Goal: Task Accomplishment & Management: Manage account settings

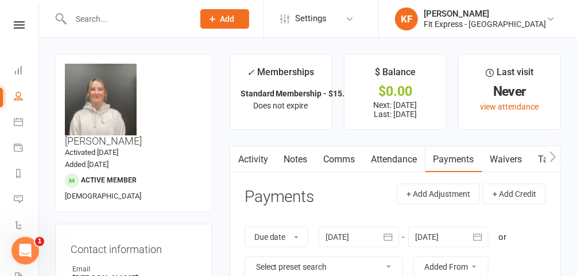
scroll to position [0, 13]
click at [17, 21] on icon at bounding box center [19, 24] width 11 height 7
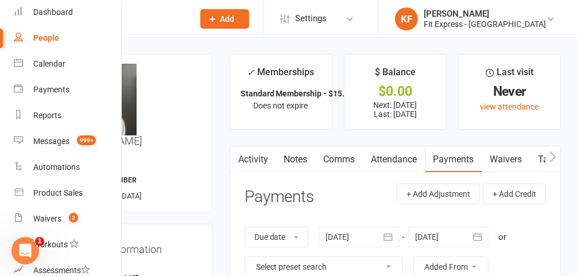
scroll to position [49, 0]
click at [46, 212] on link "Waivers 2" at bounding box center [68, 219] width 109 height 26
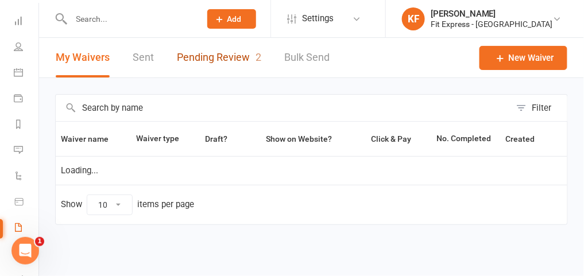
click at [232, 52] on link "Pending Review 2" at bounding box center [219, 58] width 84 height 40
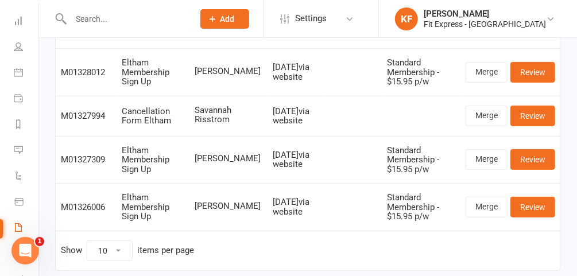
scroll to position [108, 0]
click at [547, 155] on link "Review" at bounding box center [533, 159] width 45 height 21
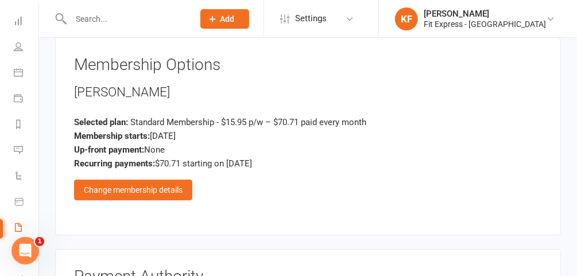
scroll to position [1367, 0]
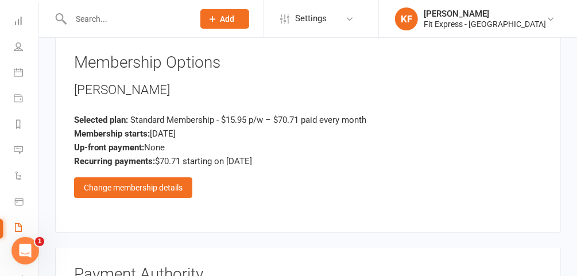
click at [149, 177] on div "Change membership details" at bounding box center [133, 187] width 118 height 21
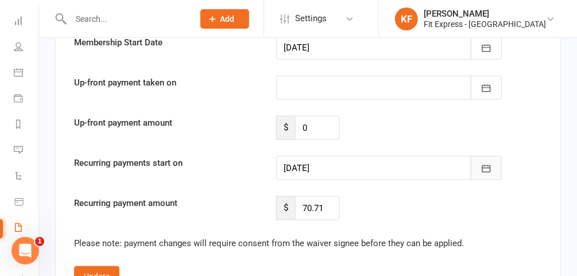
click at [496, 156] on button "button" at bounding box center [486, 168] width 31 height 24
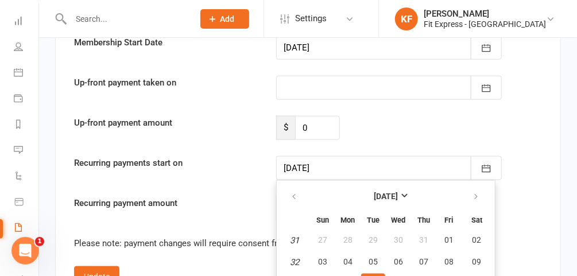
scroll to position [2283, 0]
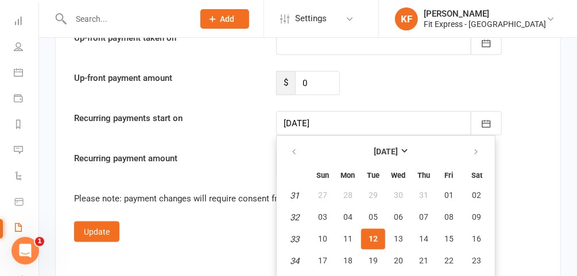
click at [542, 111] on div "Recurring payments start on 12 Aug 2025 August 2025 Sun Mon Tue Wed Thu Fri Sat…" at bounding box center [307, 123] width 485 height 24
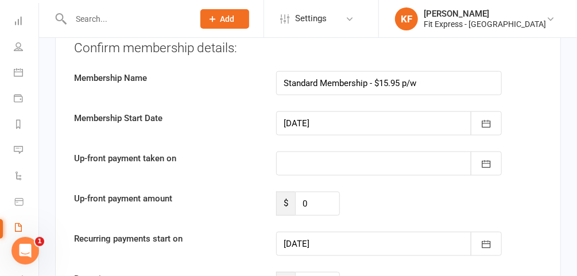
scroll to position [2163, 0]
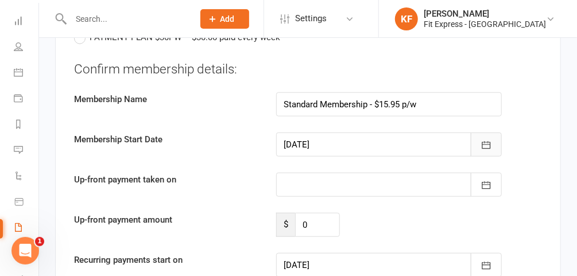
click at [486, 140] on icon "button" at bounding box center [486, 145] width 11 height 11
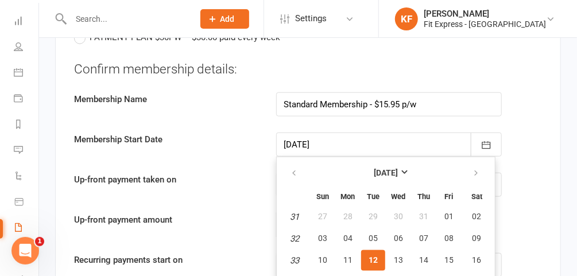
scroll to position [2164, 0]
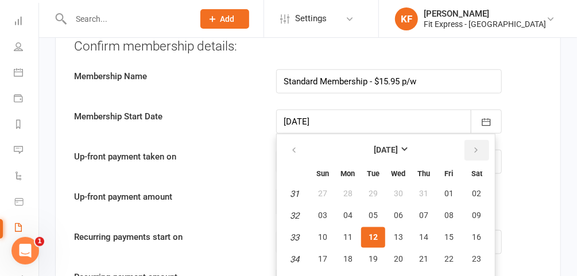
click at [472, 146] on icon "button" at bounding box center [476, 150] width 8 height 9
click at [351, 184] on button "01" at bounding box center [348, 194] width 24 height 21
type input "[DATE]"
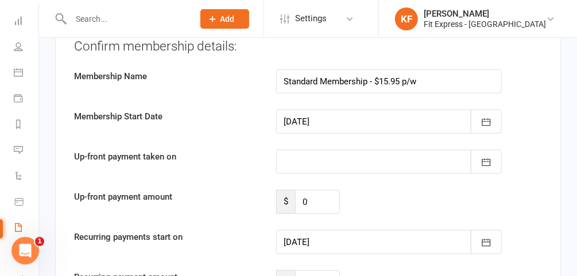
type input "[DATE]"
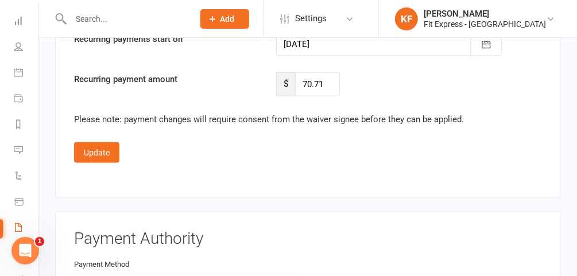
scroll to position [2364, 0]
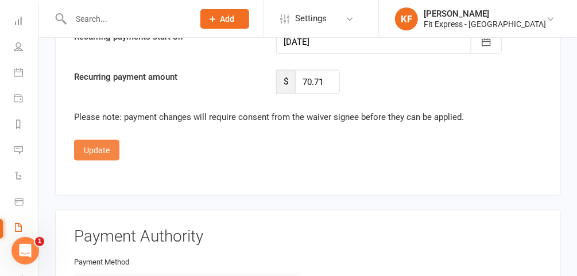
click at [98, 140] on button "Update" at bounding box center [96, 150] width 45 height 21
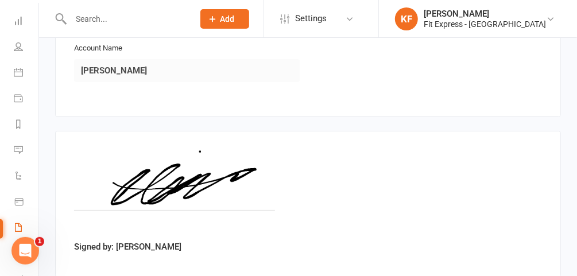
scroll to position [1766, 0]
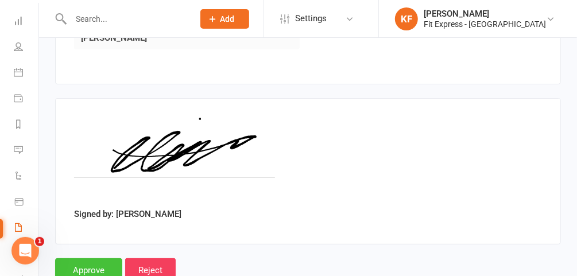
click at [99, 258] on input "Approve" at bounding box center [88, 270] width 67 height 24
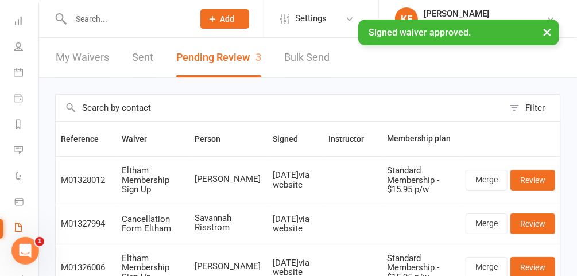
click at [132, 17] on input "text" at bounding box center [126, 19] width 118 height 16
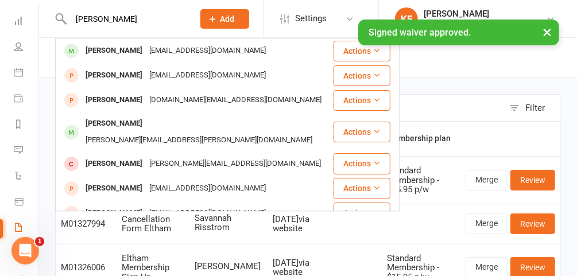
type input "elissa"
click at [124, 20] on div "× Signed waiver approved." at bounding box center [281, 20] width 562 height 0
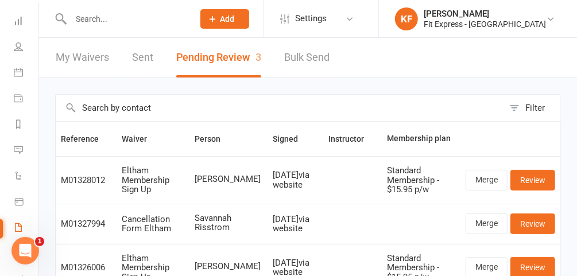
click at [138, 14] on input "text" at bounding box center [126, 19] width 118 height 16
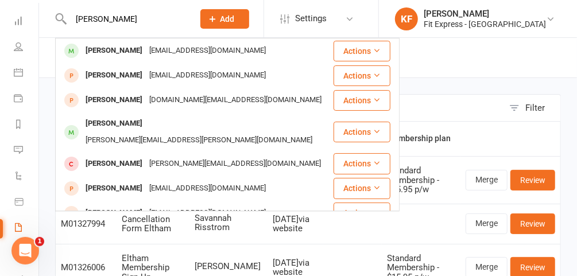
type input "elissa"
click at [129, 53] on div "[PERSON_NAME]" at bounding box center [114, 50] width 64 height 17
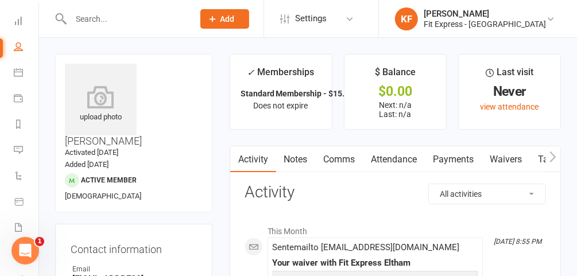
click at [113, 92] on icon at bounding box center [101, 97] width 72 height 23
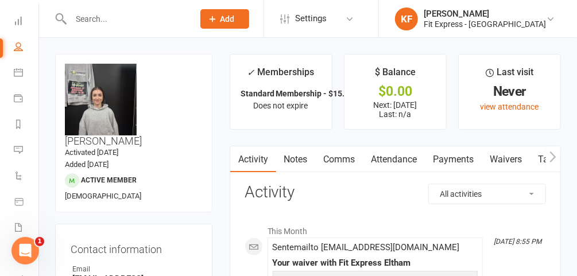
click at [461, 158] on link "Payments" at bounding box center [454, 159] width 57 height 26
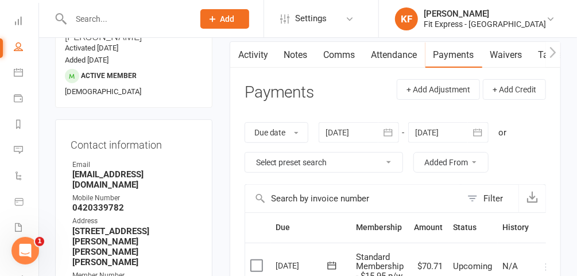
click at [449, 122] on div at bounding box center [448, 132] width 80 height 21
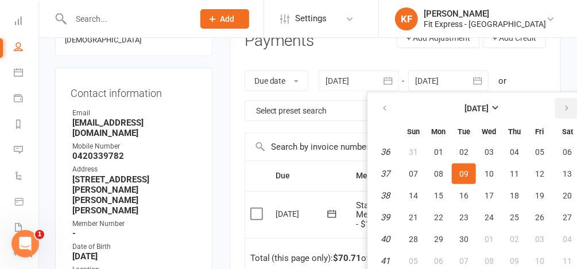
click at [571, 104] on button "button" at bounding box center [567, 108] width 25 height 21
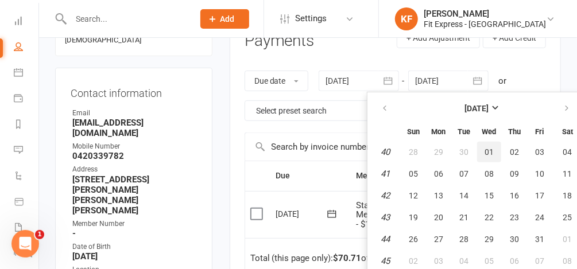
click at [488, 149] on span "01" at bounding box center [489, 152] width 9 height 9
type input "01 Oct 2025"
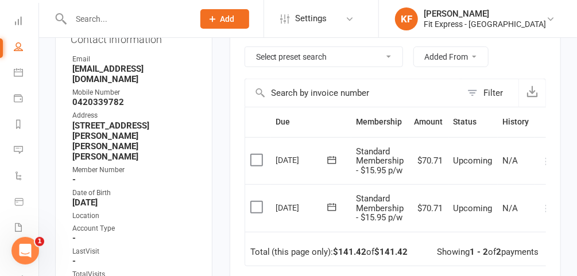
scroll to position [0, 11]
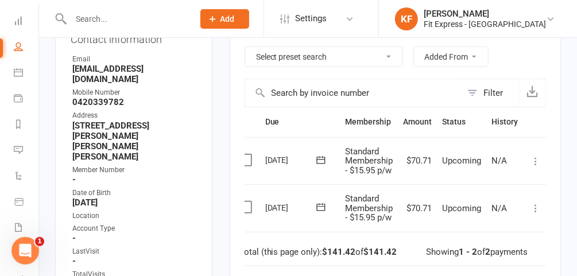
click at [535, 206] on icon at bounding box center [535, 208] width 11 height 11
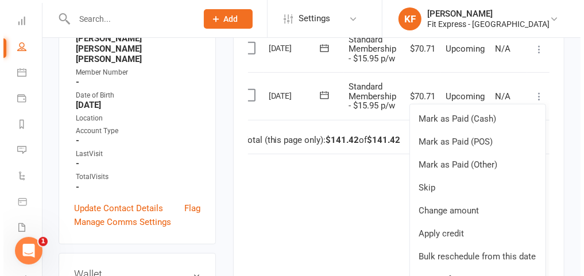
scroll to position [311, 0]
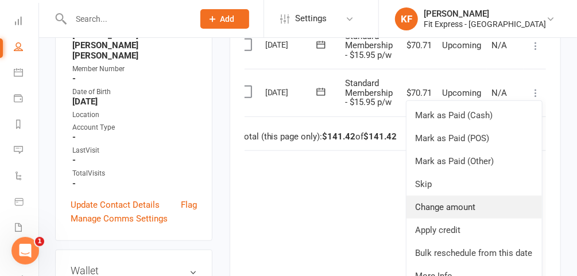
click at [455, 207] on link "Change amount" at bounding box center [475, 207] width 136 height 23
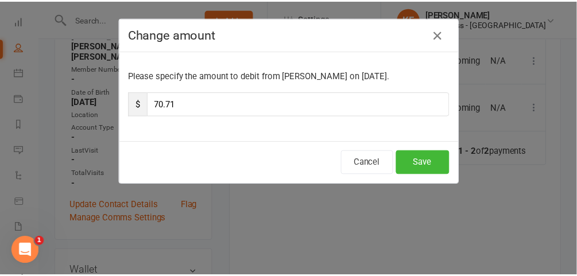
scroll to position [0, 7]
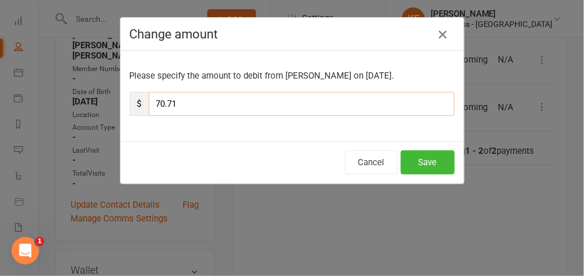
click at [245, 101] on input "70.71" at bounding box center [302, 104] width 306 height 24
type input "7"
type input "35.35"
click at [424, 163] on button "Save" at bounding box center [428, 162] width 54 height 24
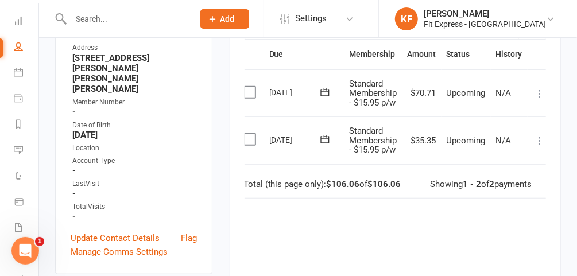
scroll to position [276, 0]
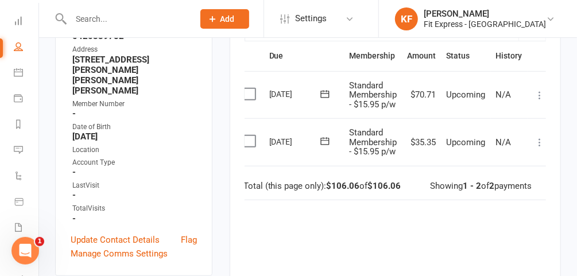
click at [539, 90] on icon at bounding box center [539, 95] width 11 height 11
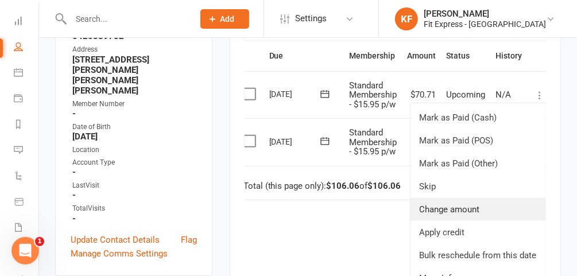
click at [469, 210] on link "Change amount" at bounding box center [479, 209] width 136 height 23
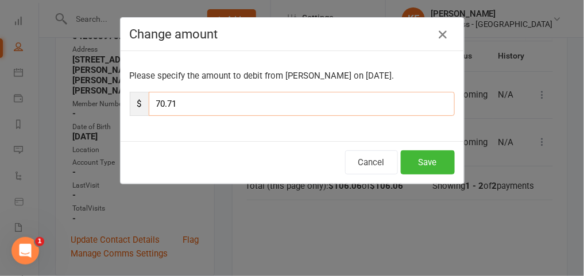
click at [266, 100] on input "70.71" at bounding box center [302, 104] width 306 height 24
type input "7"
type input "35.35"
click at [422, 155] on button "Save" at bounding box center [428, 162] width 54 height 24
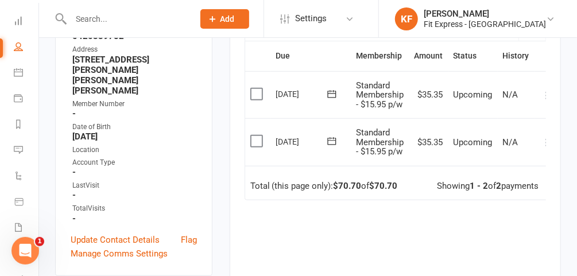
scroll to position [0, 0]
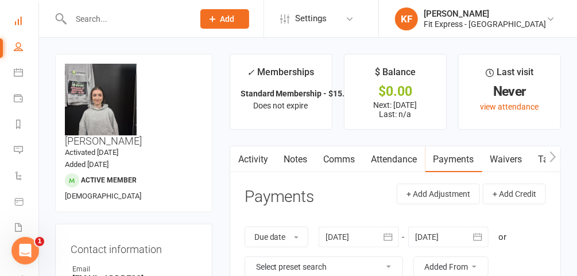
click at [24, 22] on link "Dashboard" at bounding box center [27, 22] width 26 height 26
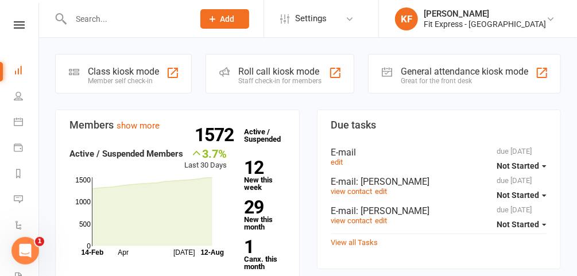
click at [16, 26] on icon at bounding box center [19, 24] width 11 height 7
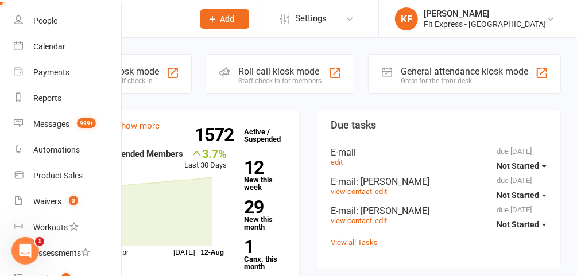
scroll to position [67, 0]
click at [58, 208] on link "Waivers 3" at bounding box center [68, 202] width 109 height 26
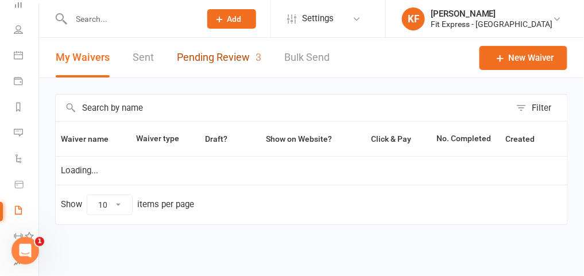
click at [240, 63] on link "Pending Review 3" at bounding box center [219, 58] width 84 height 40
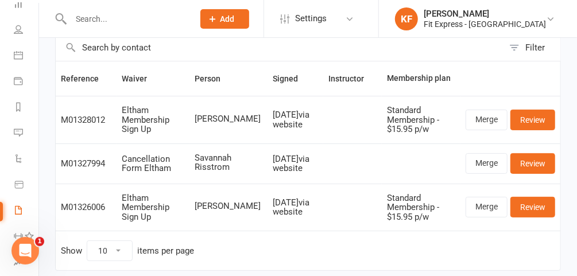
scroll to position [60, 0]
click at [486, 164] on link "Merge" at bounding box center [487, 163] width 42 height 21
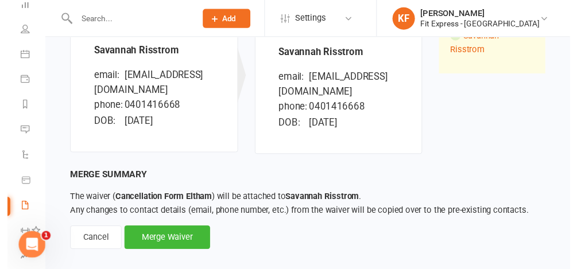
scroll to position [178, 0]
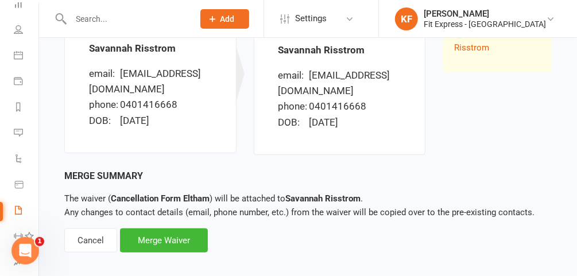
click at [168, 246] on div "Merge Waiver" at bounding box center [164, 241] width 88 height 24
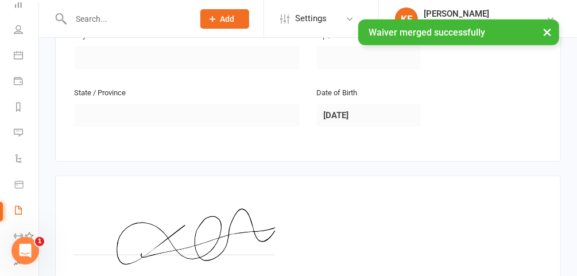
scroll to position [487, 0]
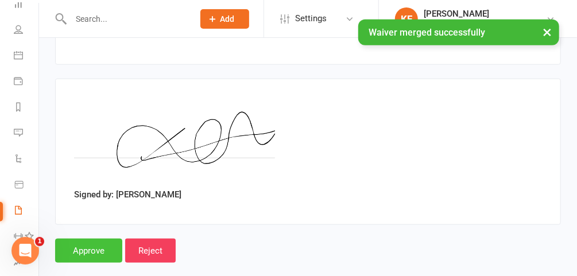
click at [87, 239] on input "Approve" at bounding box center [88, 251] width 67 height 24
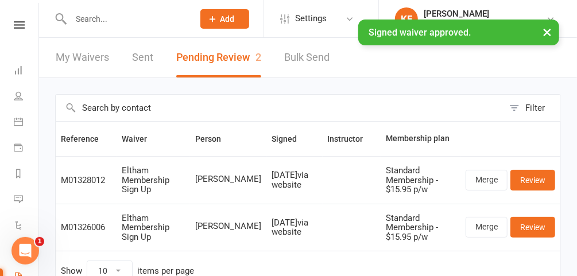
click at [14, 20] on div "× Signed waiver approved." at bounding box center [281, 20] width 562 height 0
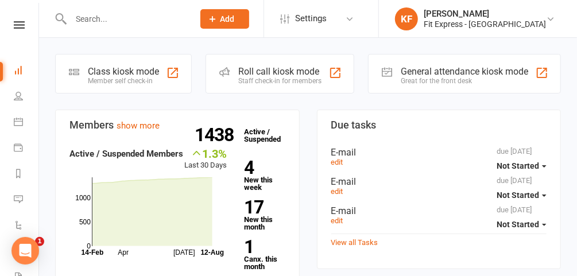
click at [550, 22] on icon at bounding box center [550, 18] width 9 height 9
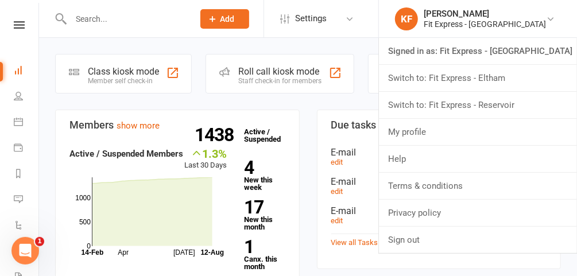
click at [506, 83] on link "Switch to: Fit Express - Eltham" at bounding box center [478, 78] width 198 height 26
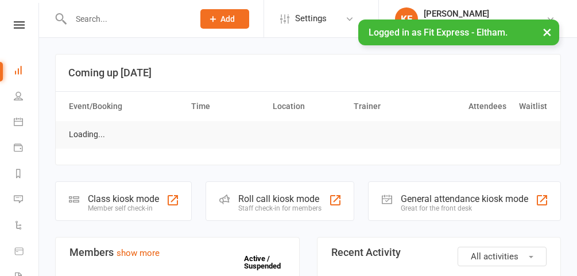
click at [173, 14] on input "text" at bounding box center [126, 19] width 118 height 16
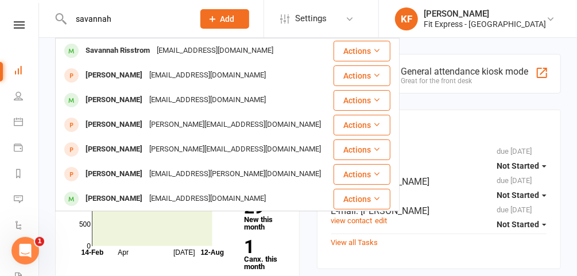
type input "savannah"
click at [154, 49] on div "[EMAIL_ADDRESS][DOMAIN_NAME]" at bounding box center [214, 50] width 123 height 17
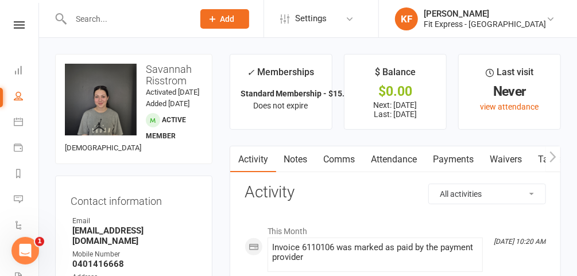
click at [465, 166] on link "Payments" at bounding box center [454, 159] width 57 height 26
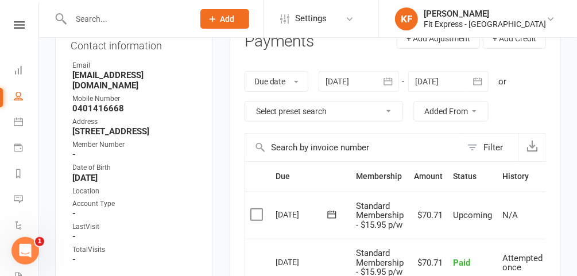
scroll to position [152, 0]
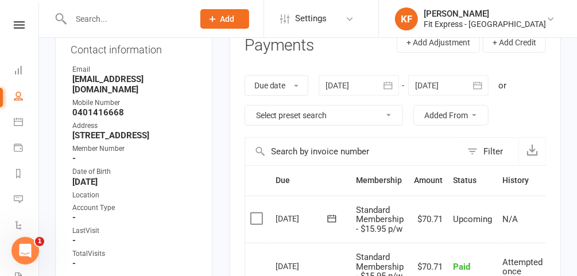
click at [349, 90] on div at bounding box center [359, 85] width 80 height 21
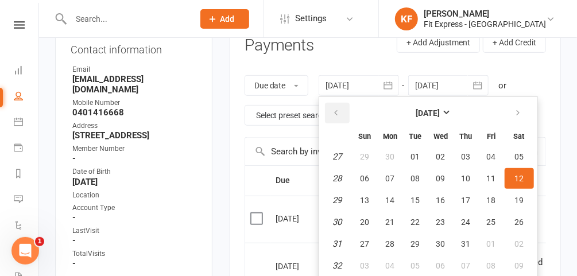
click at [346, 112] on button "button" at bounding box center [337, 113] width 25 height 21
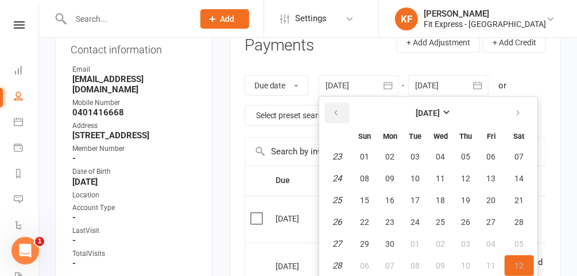
click at [346, 112] on button "button" at bounding box center [337, 113] width 25 height 21
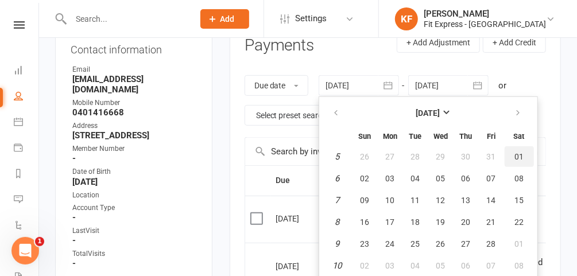
click at [525, 157] on button "01" at bounding box center [519, 156] width 29 height 21
type input "[DATE]"
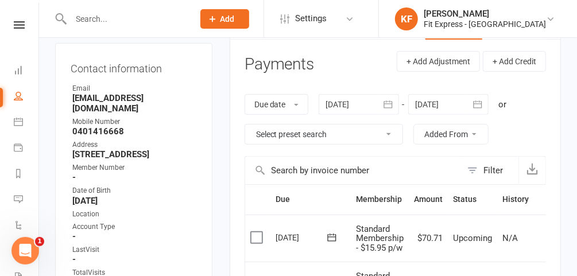
scroll to position [0, 0]
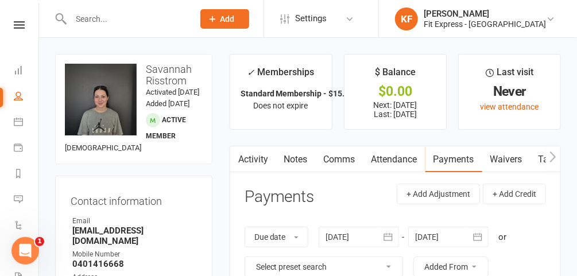
click at [300, 159] on link "Notes" at bounding box center [296, 159] width 40 height 26
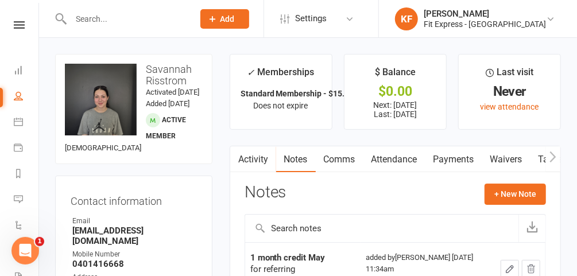
click at [454, 164] on link "Payments" at bounding box center [454, 159] width 57 height 26
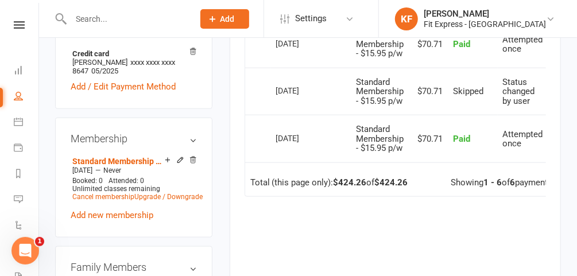
scroll to position [470, 0]
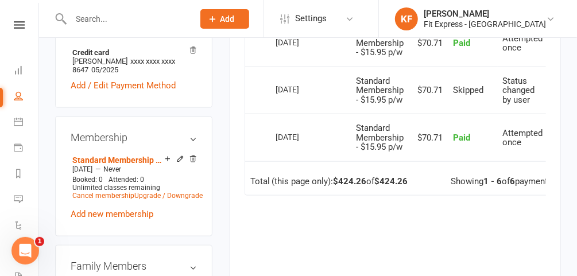
click at [192, 162] on icon at bounding box center [193, 159] width 6 height 6
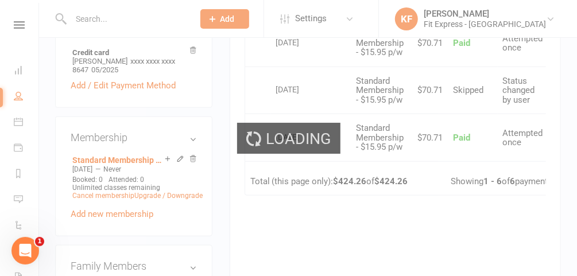
scroll to position [465, 0]
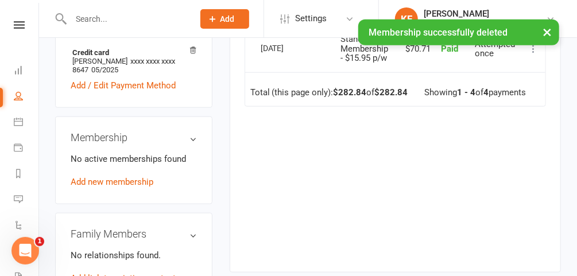
click at [123, 187] on link "Add new membership" at bounding box center [112, 182] width 83 height 10
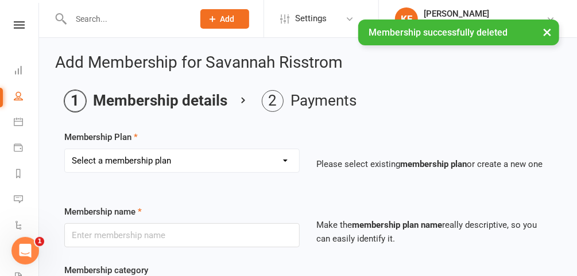
click at [269, 171] on div "Select a membership plan Create new Membership Plan $12.50 P/W Standard Members…" at bounding box center [181, 161] width 235 height 24
click at [272, 157] on select "Select a membership plan Create new Membership Plan $12.50 P/W Standard Members…" at bounding box center [182, 160] width 234 height 23
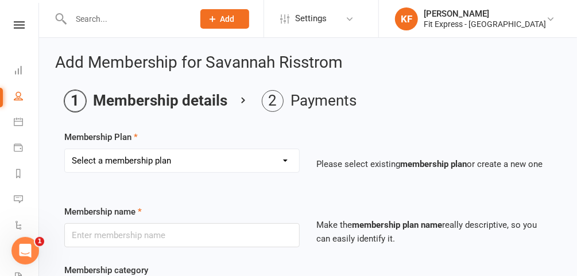
select select "22"
click at [65, 149] on select "Select a membership plan Create new Membership Plan $12.50 P/W Standard Members…" at bounding box center [182, 160] width 234 height 23
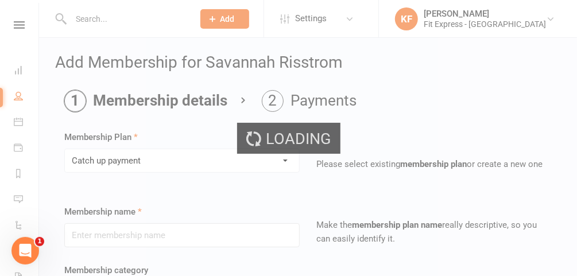
type input "Catch up payment"
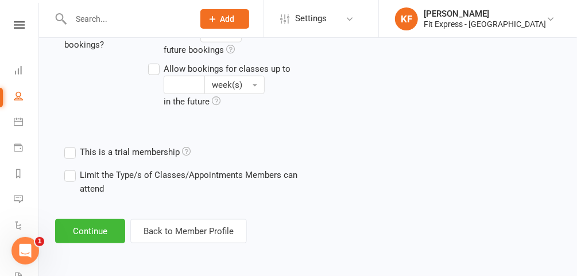
scroll to position [520, 0]
click at [97, 234] on button "Continue" at bounding box center [90, 231] width 70 height 24
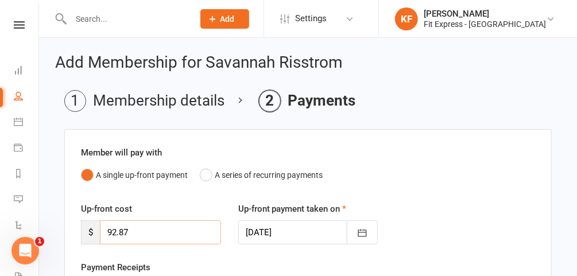
click at [155, 230] on input "92.87" at bounding box center [160, 233] width 121 height 24
type input "9"
type input "100.52"
click at [356, 238] on button "button" at bounding box center [362, 233] width 31 height 24
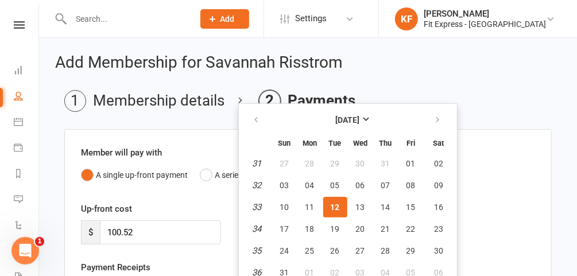
scroll to position [5, 0]
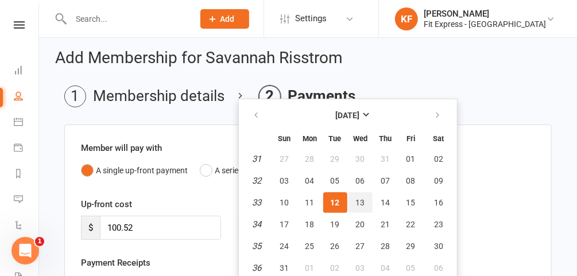
click at [356, 201] on span "13" at bounding box center [360, 202] width 9 height 9
type input "[DATE]"
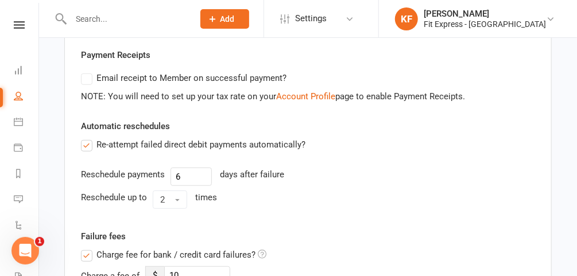
scroll to position [213, 0]
click at [87, 254] on label "Charge fee for bank / credit card failures?" at bounding box center [173, 255] width 185 height 14
click at [87, 248] on input "Charge fee for bank / credit card failures?" at bounding box center [173, 248] width 185 height 0
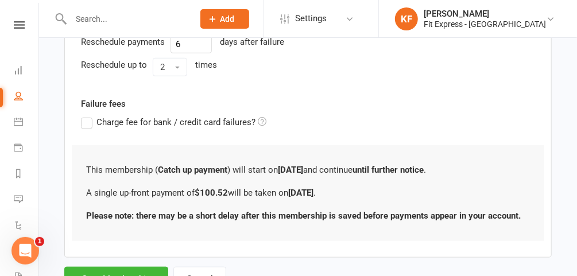
scroll to position [392, 0]
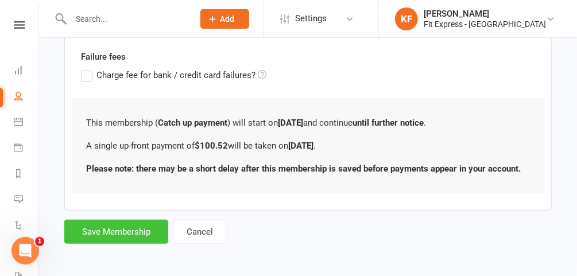
click at [123, 233] on button "Save Membership" at bounding box center [116, 232] width 104 height 24
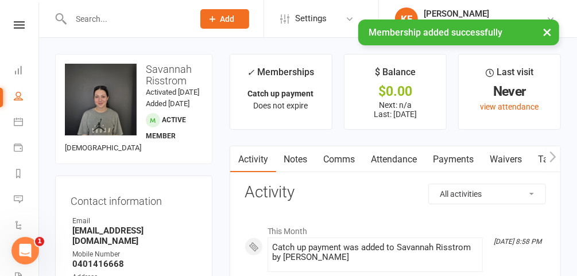
click at [297, 157] on link "Notes" at bounding box center [296, 159] width 40 height 26
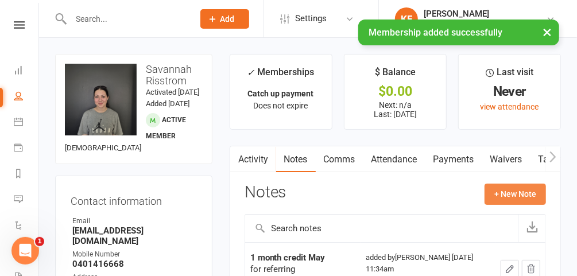
click at [513, 194] on button "+ New Note" at bounding box center [515, 194] width 61 height 21
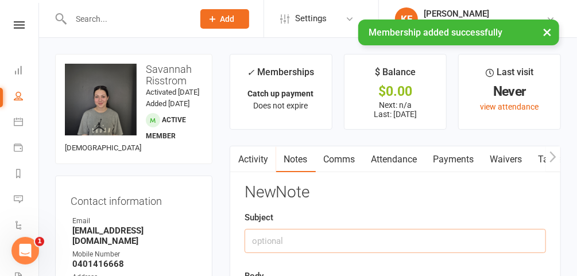
click at [328, 239] on input "text" at bounding box center [395, 241] width 301 height 24
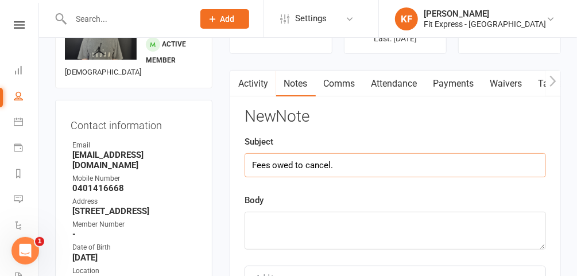
scroll to position [79, 0]
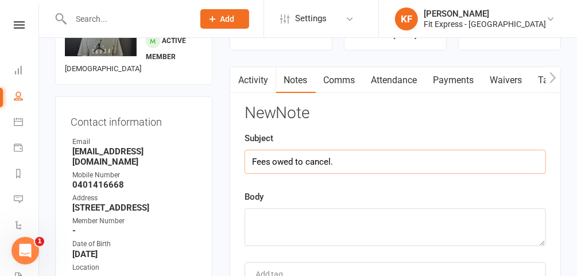
type input "Fees owed to cancel."
click at [326, 230] on textarea at bounding box center [395, 227] width 301 height 38
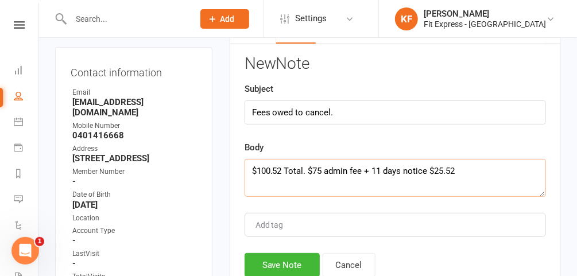
scroll to position [128, 0]
type textarea "$100.52 Total. $75 admin fee + 11 days notice $25.52"
click at [287, 258] on button "Save Note" at bounding box center [282, 266] width 75 height 24
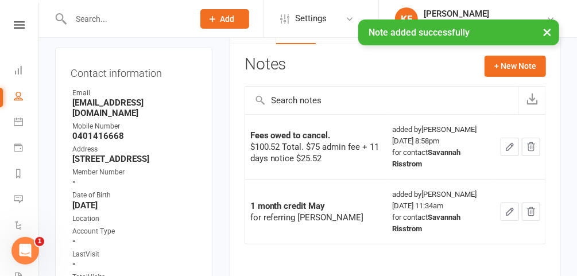
scroll to position [0, 0]
